Goal: Transaction & Acquisition: Subscribe to service/newsletter

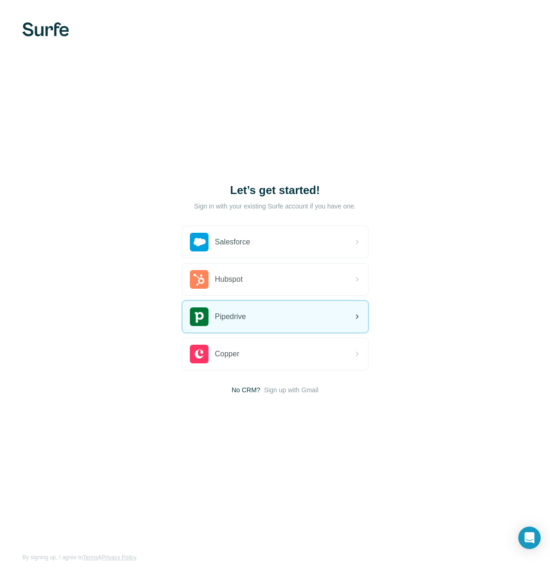
click at [249, 319] on div "Pipedrive" at bounding box center [275, 317] width 186 height 32
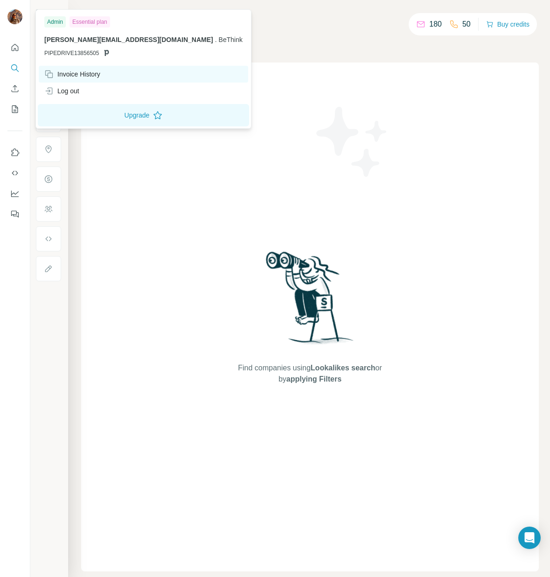
click at [70, 76] on div "Invoice History" at bounding box center [72, 74] width 56 height 9
click at [67, 72] on div "Invoice History" at bounding box center [72, 74] width 56 height 9
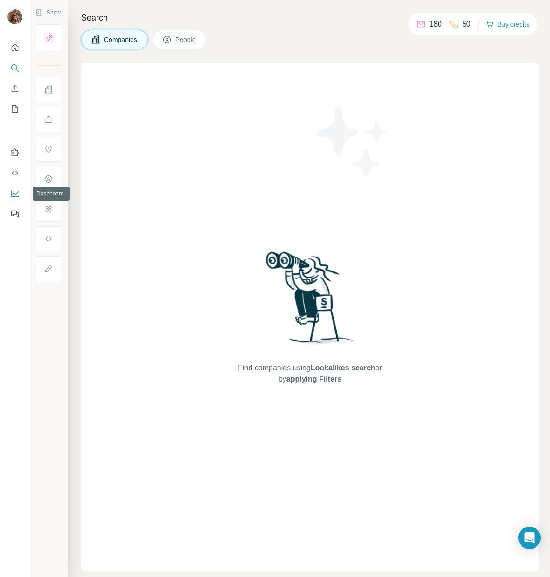
click at [12, 195] on icon "Dashboard" at bounding box center [14, 193] width 9 height 9
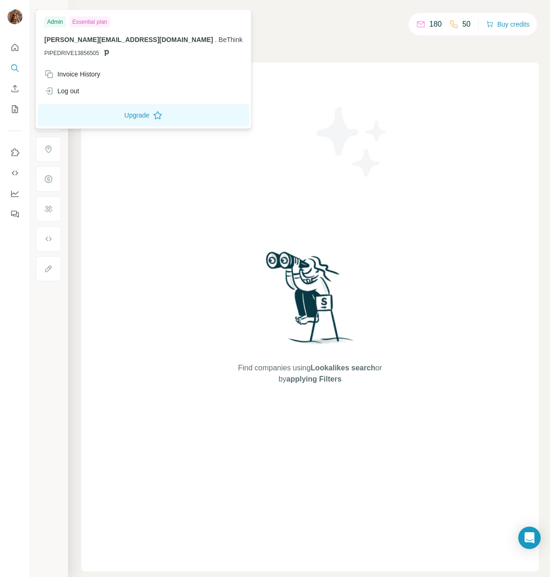
click at [219, 40] on span "BeThink" at bounding box center [231, 39] width 24 height 7
click at [133, 119] on button "Upgrade" at bounding box center [143, 115] width 211 height 22
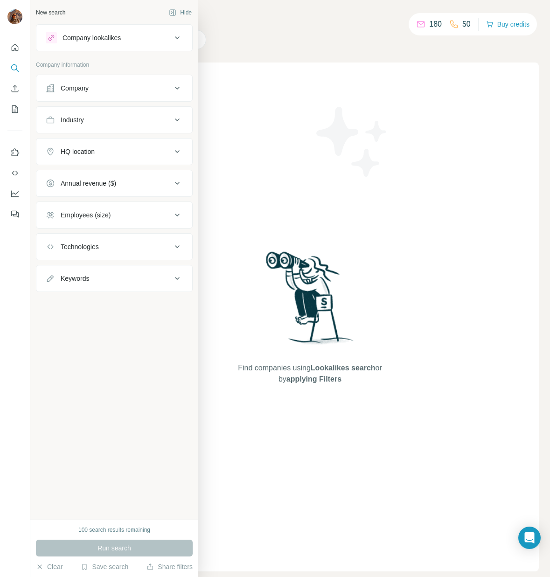
click at [147, 46] on button "Company lookalikes" at bounding box center [114, 38] width 156 height 22
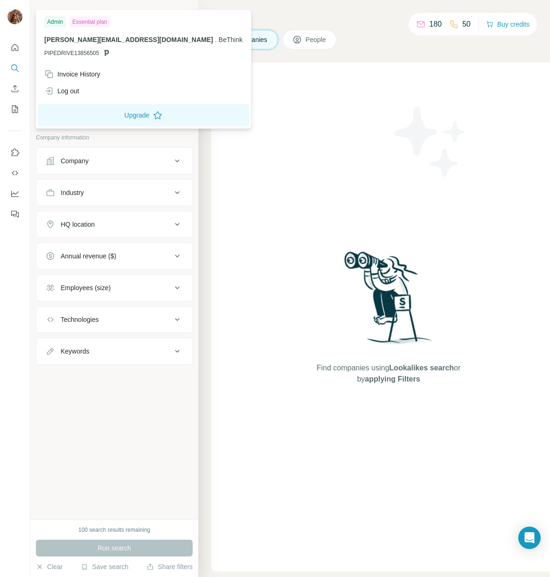
click at [12, 18] on img at bounding box center [14, 16] width 15 height 15
click at [13, 18] on img at bounding box center [14, 16] width 15 height 15
click at [78, 56] on span "PIPEDRIVE13856505" at bounding box center [71, 53] width 55 height 8
click at [80, 45] on div "adam@bethinksolutions.com . BeThink PIPEDRIVE13856505" at bounding box center [143, 46] width 198 height 22
click at [185, 19] on button "Hide" at bounding box center [180, 13] width 36 height 14
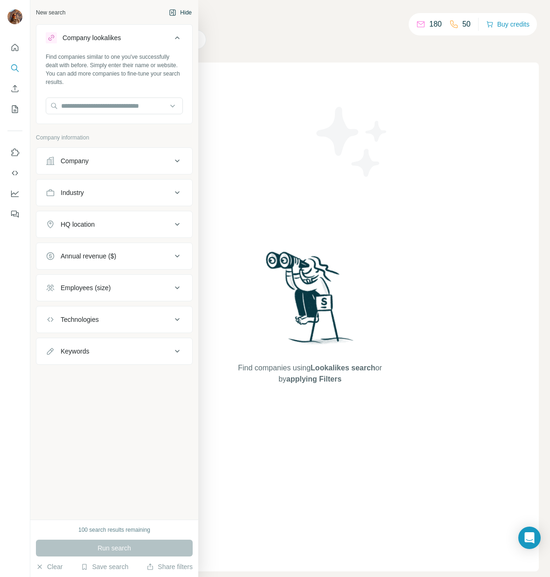
click at [195, 11] on button "Hide" at bounding box center [180, 13] width 36 height 14
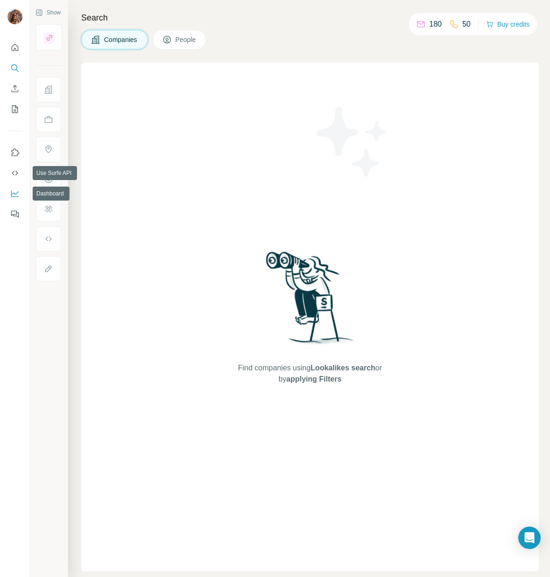
click at [15, 191] on icon "Dashboard" at bounding box center [14, 193] width 9 height 9
